Goal: Navigation & Orientation: Find specific page/section

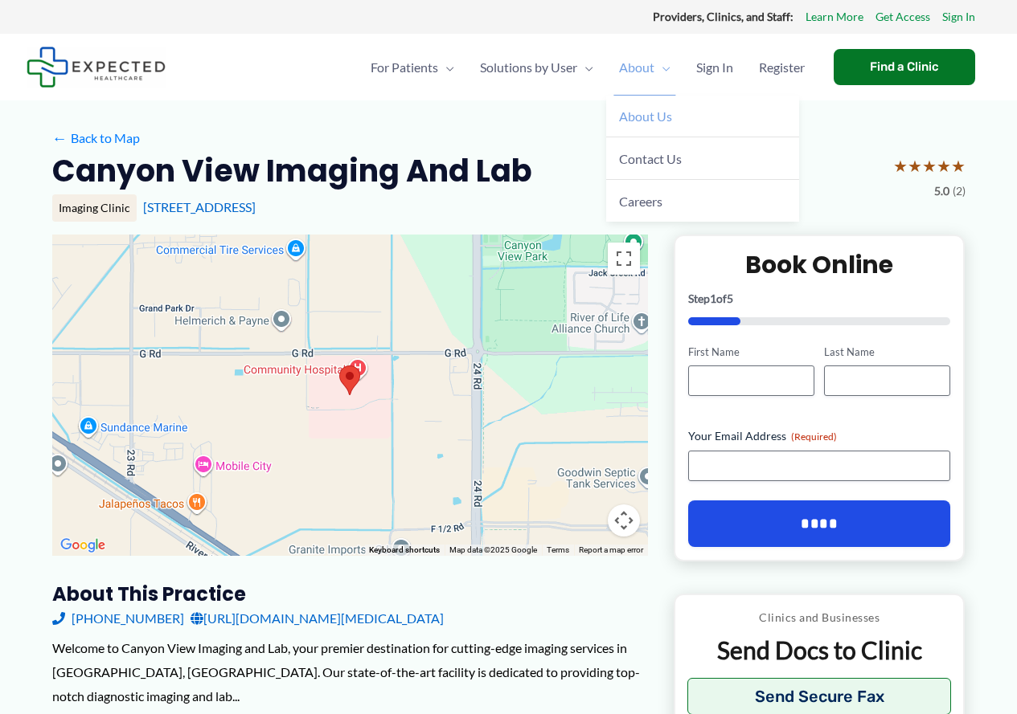
click at [642, 106] on link "About Us" at bounding box center [702, 117] width 193 height 43
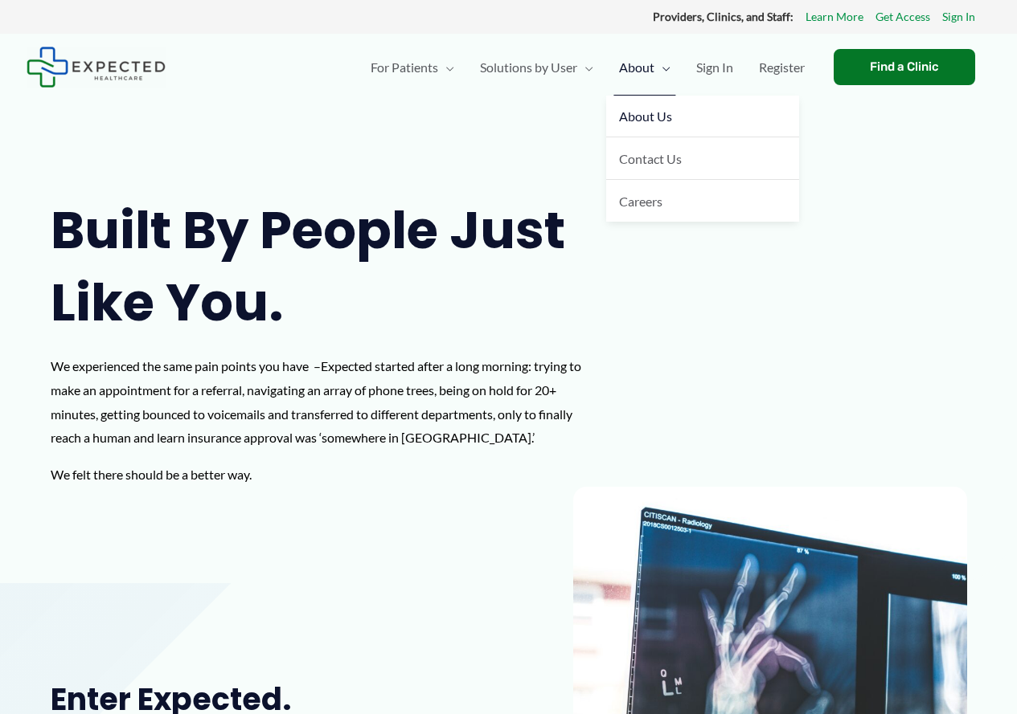
click at [631, 121] on span "About Us" at bounding box center [645, 115] width 53 height 15
